Goal: Transaction & Acquisition: Book appointment/travel/reservation

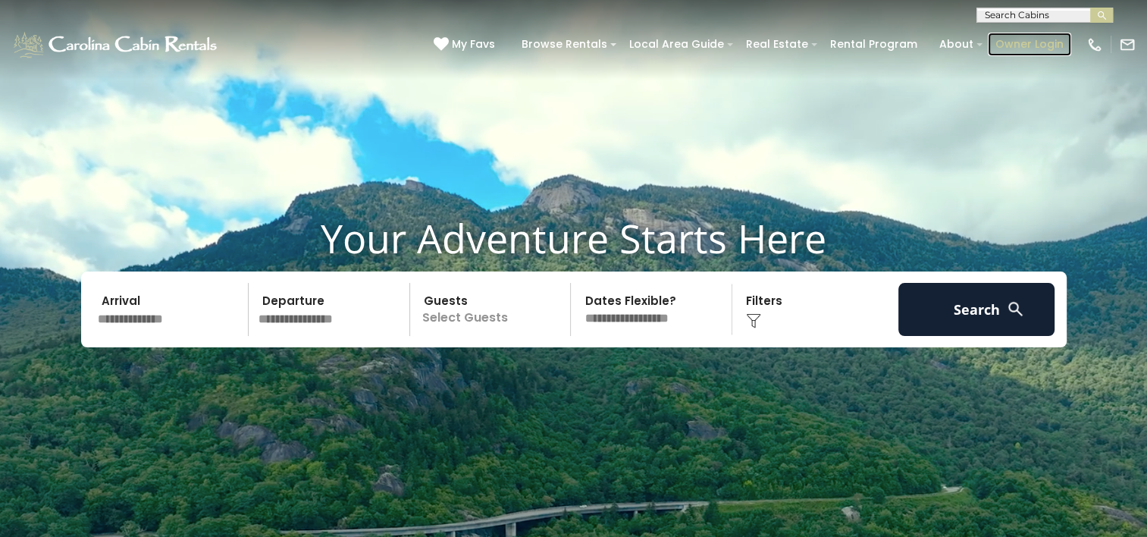
click at [1016, 41] on link "Owner Login" at bounding box center [1029, 45] width 83 height 24
click at [1027, 11] on input "text" at bounding box center [1043, 18] width 133 height 15
type input "***"
click at [1030, 39] on li "Fly Way Dreams" at bounding box center [1044, 36] width 135 height 14
click at [1099, 14] on img "submit" at bounding box center [1101, 15] width 11 height 11
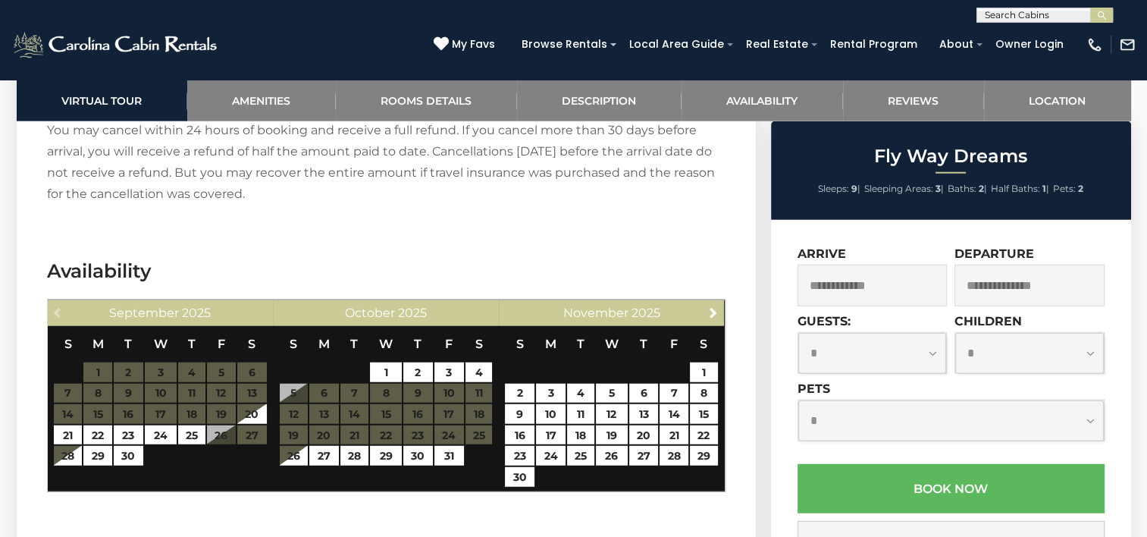
scroll to position [3791, 0]
